Goal: Transaction & Acquisition: Purchase product/service

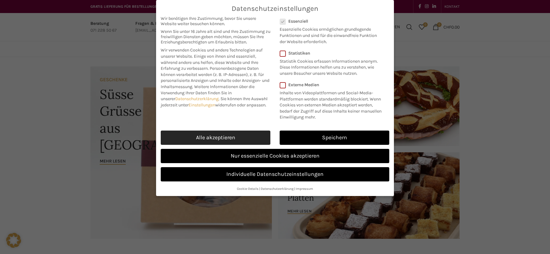
click at [223, 138] on link "Alle akzeptieren" at bounding box center [216, 137] width 110 height 14
checkbox input "true"
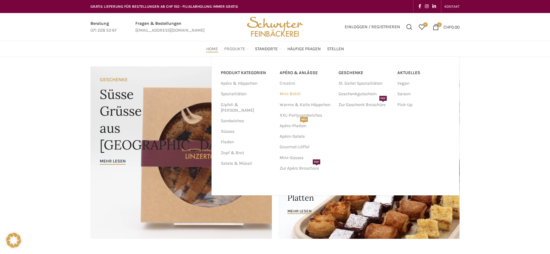
click at [295, 92] on link "Mini-Brötli" at bounding box center [306, 94] width 53 height 11
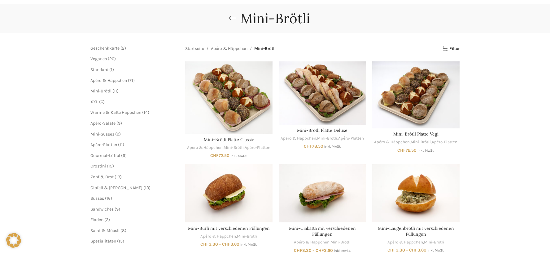
scroll to position [62, 0]
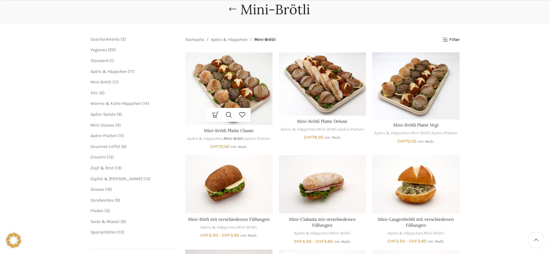
click at [237, 136] on link "Mini-Brötli" at bounding box center [234, 139] width 20 height 6
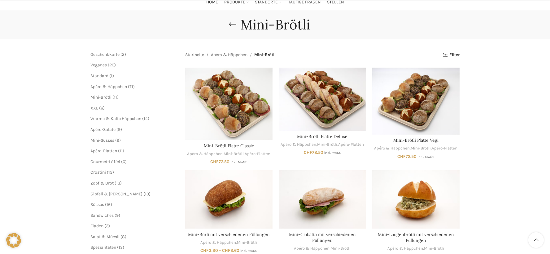
scroll to position [62, 0]
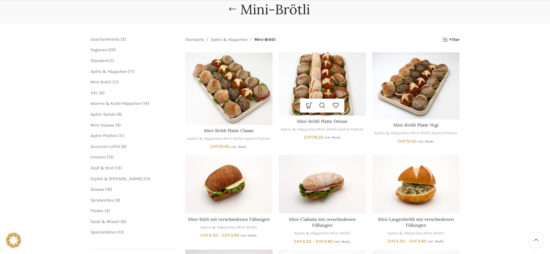
click at [329, 76] on img "Mini-Brötli Platte Deluxe" at bounding box center [322, 83] width 87 height 63
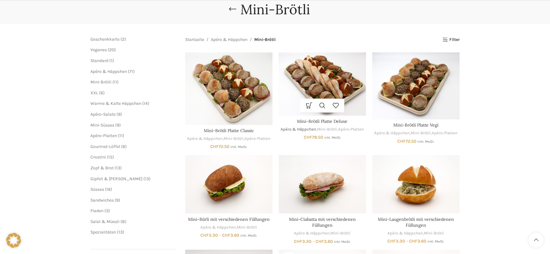
click at [303, 126] on link "Apéro & Häppchen" at bounding box center [299, 129] width 36 height 6
click at [321, 128] on link "Mini-Brötli" at bounding box center [327, 129] width 20 height 6
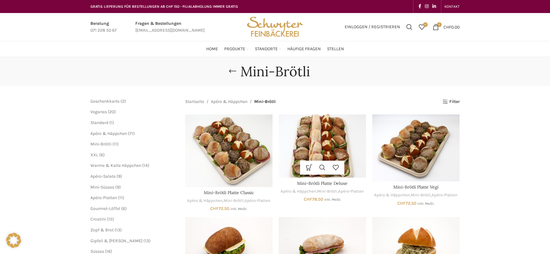
click at [322, 146] on img "Mini-Brötli Platte Deluxe" at bounding box center [322, 145] width 87 height 63
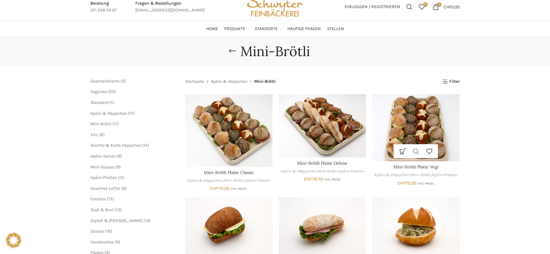
scroll to position [31, 0]
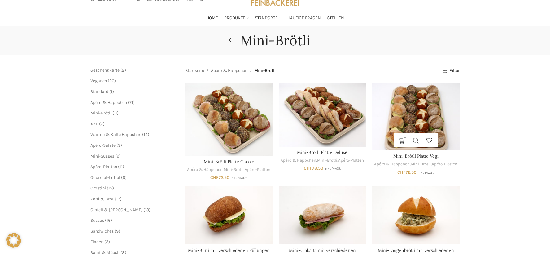
click at [423, 107] on img "Mini-Brötli Platte Vegi" at bounding box center [415, 116] width 87 height 67
